Goal: Transaction & Acquisition: Book appointment/travel/reservation

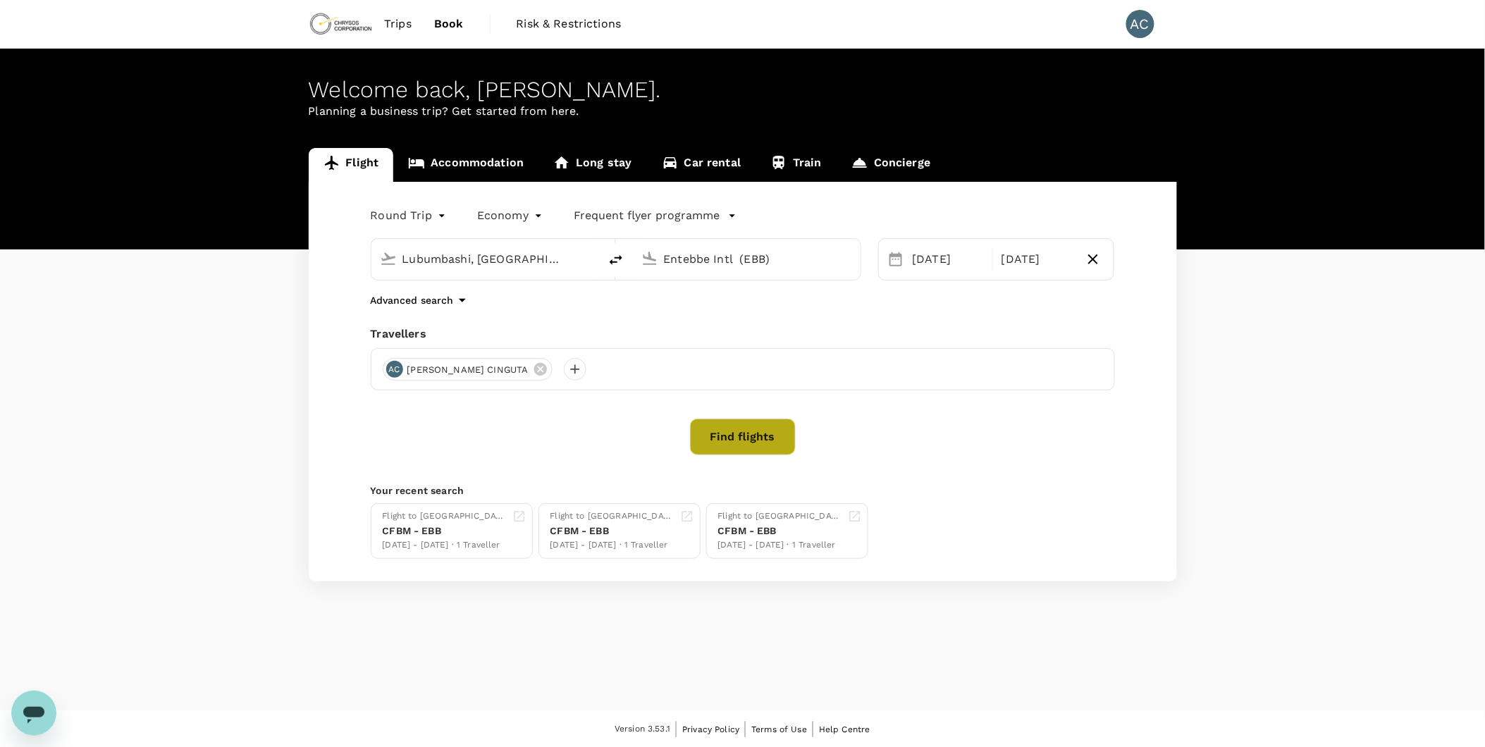
click at [750, 440] on button "Find flights" at bounding box center [743, 437] width 106 height 37
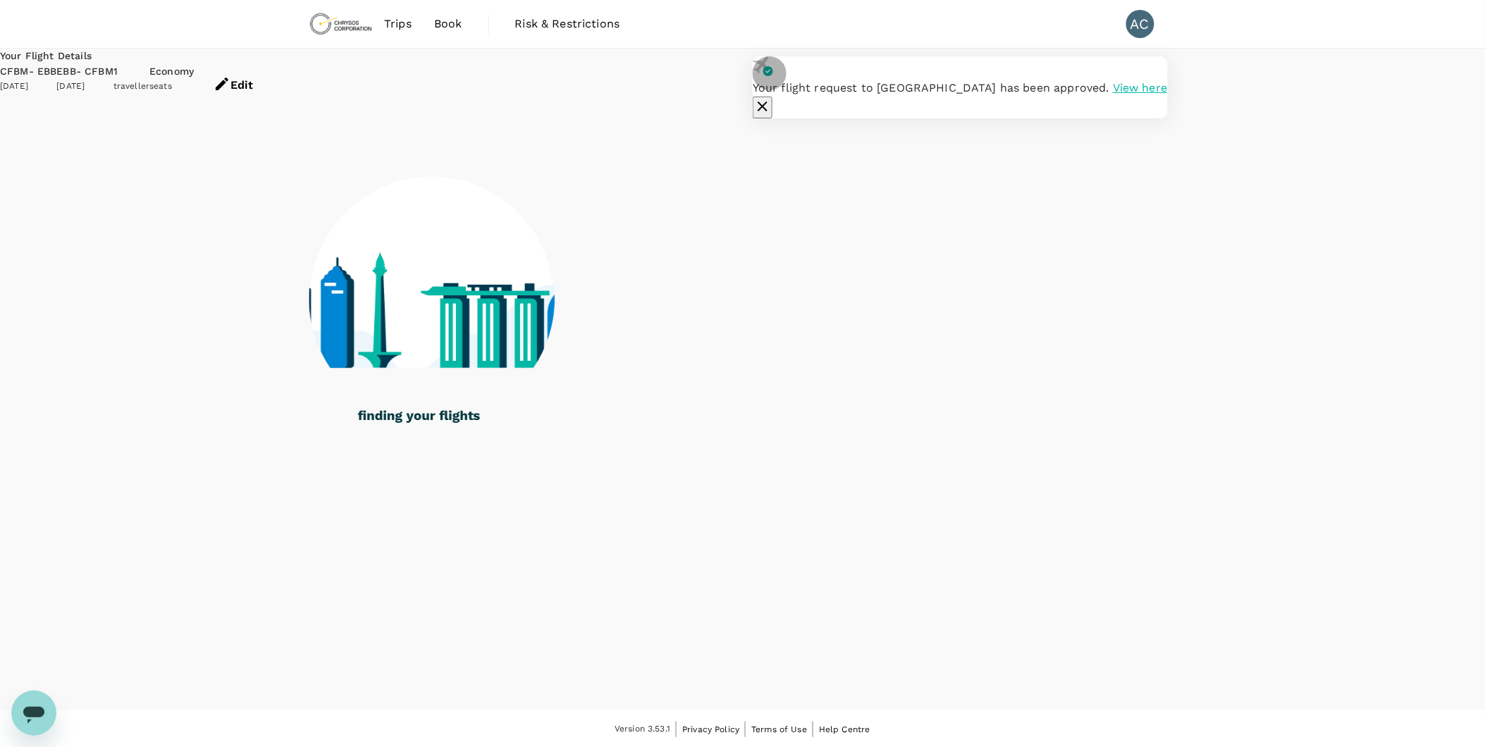
click at [771, 98] on icon "button" at bounding box center [762, 106] width 17 height 17
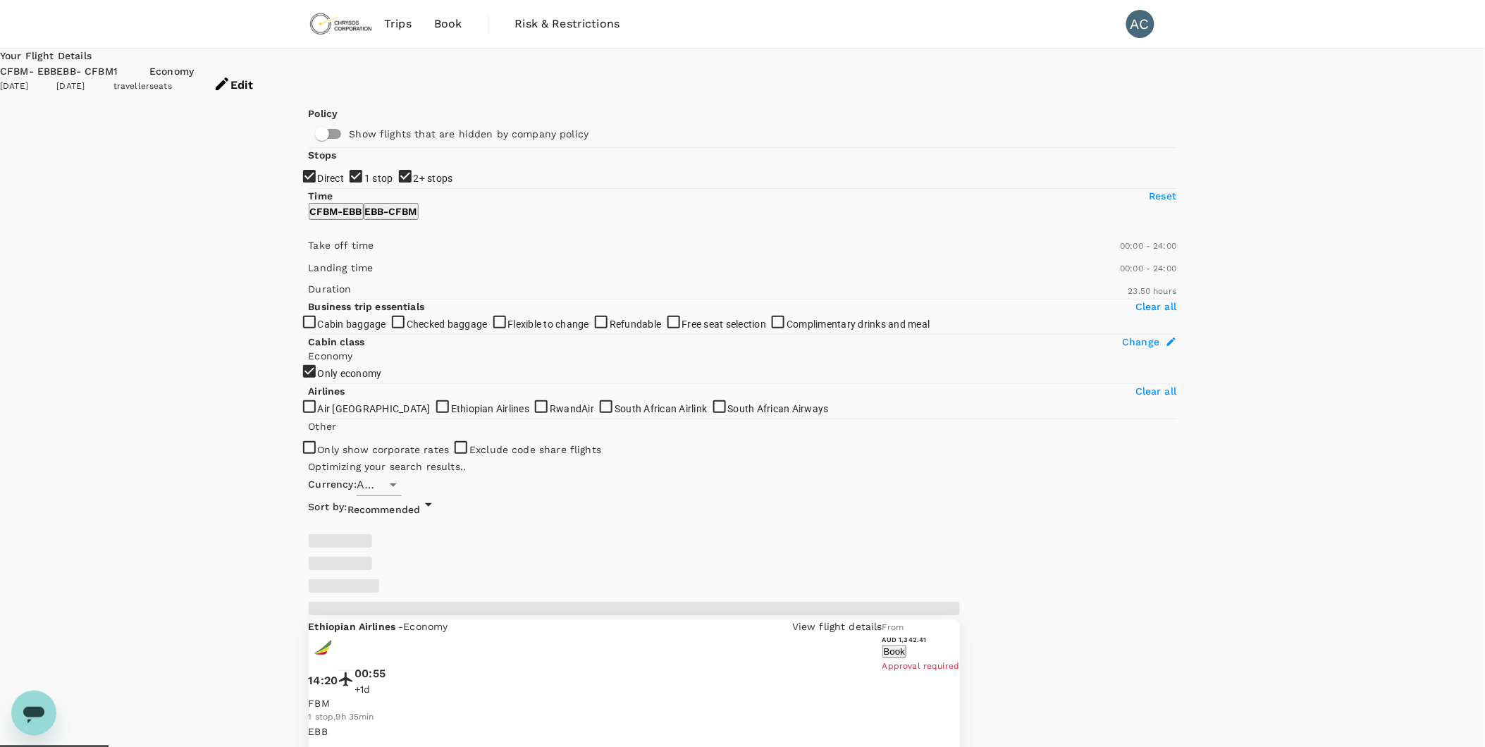
click at [397, 484] on icon "Open" at bounding box center [393, 486] width 7 height 4
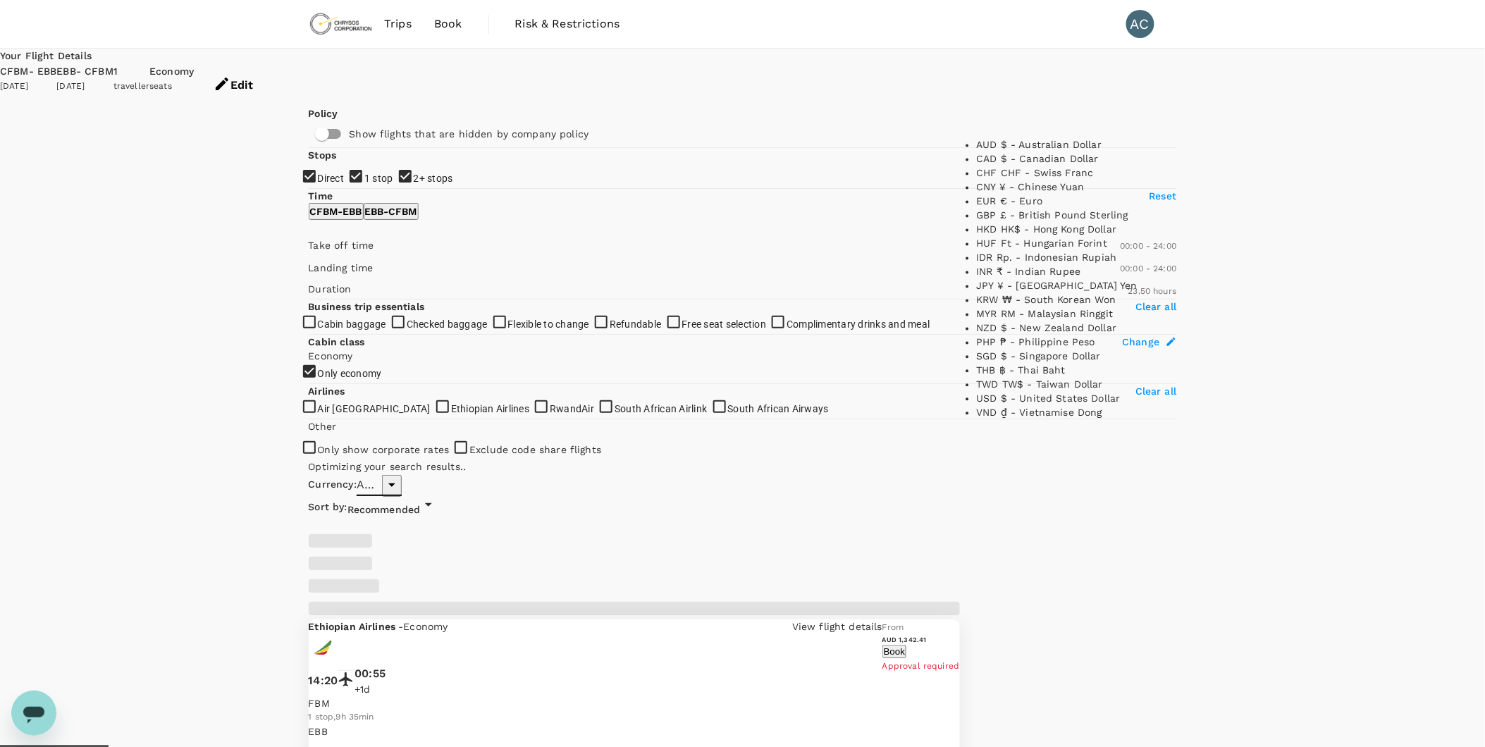
scroll to position [391, 0]
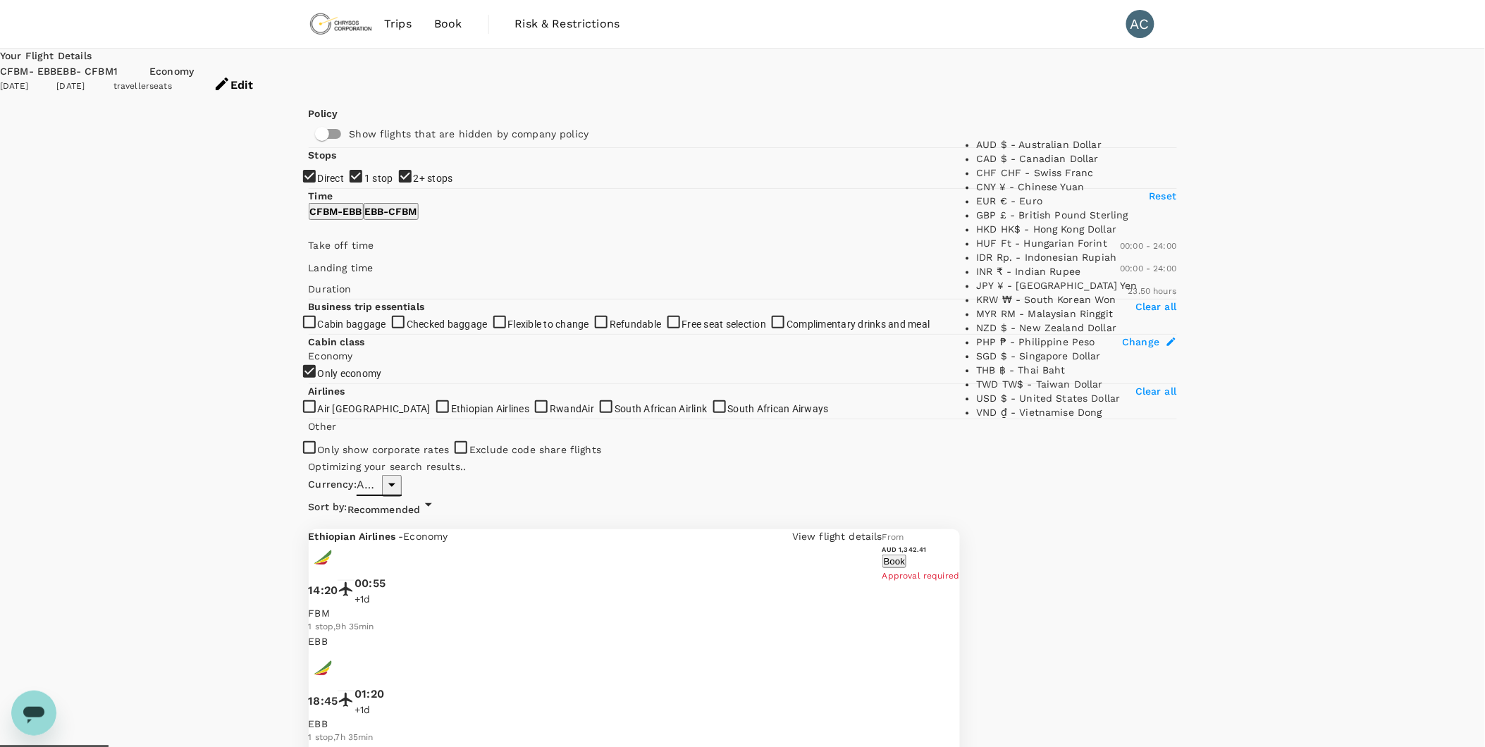
click at [1063, 392] on li "USD $ - United States Dollar" at bounding box center [1065, 399] width 176 height 14
type input "USD"
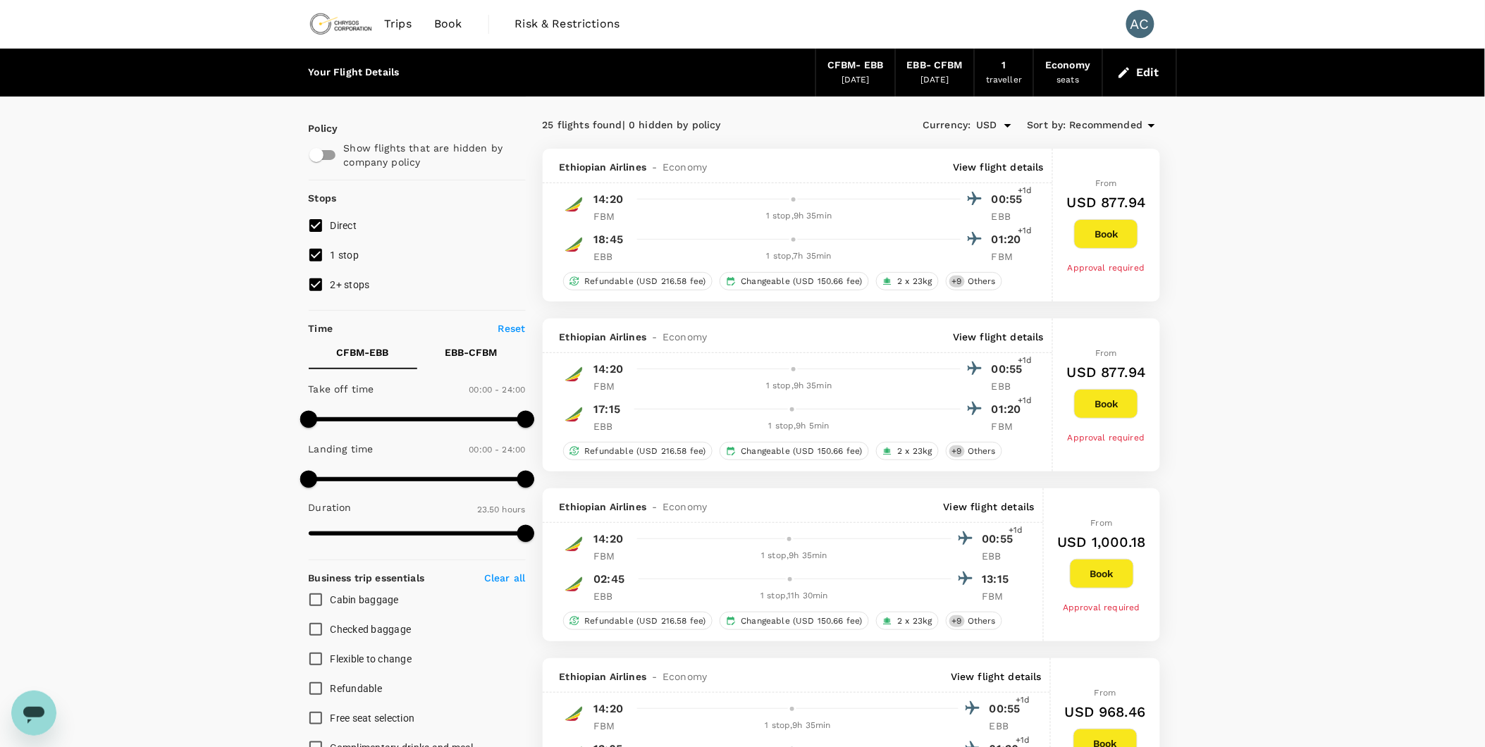
click at [393, 23] on span "Trips" at bounding box center [397, 24] width 27 height 17
